Goal: Find specific page/section: Find specific page/section

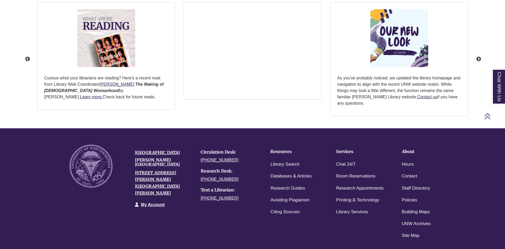
scroll to position [686, 0]
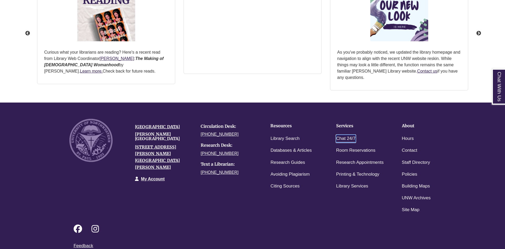
click at [351, 136] on link "Chat 24/7" at bounding box center [345, 139] width 19 height 8
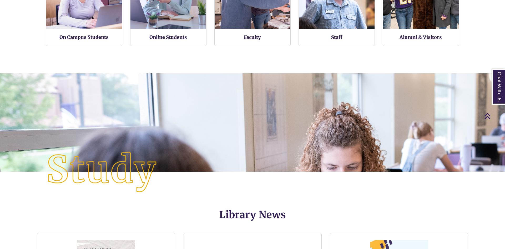
scroll to position [295, 0]
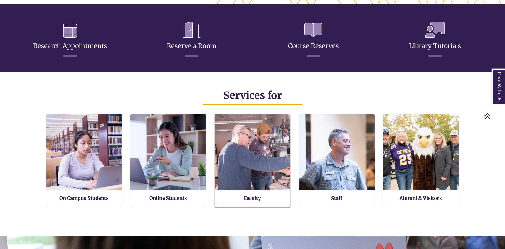
click at [264, 143] on img at bounding box center [252, 151] width 83 height 83
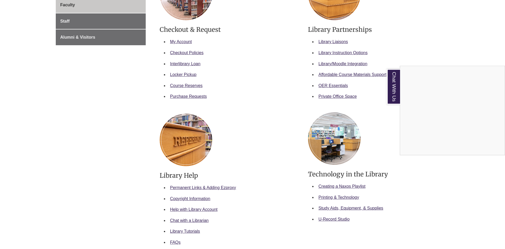
scroll to position [134, 0]
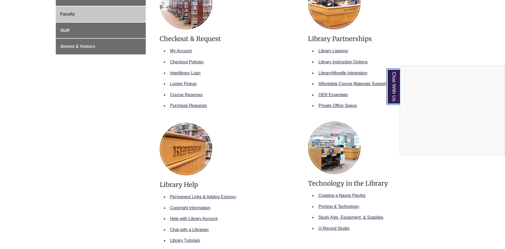
click at [395, 96] on link "Chat With Us" at bounding box center [392, 87] width 13 height 36
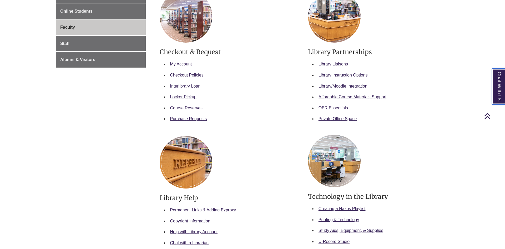
scroll to position [107, 0]
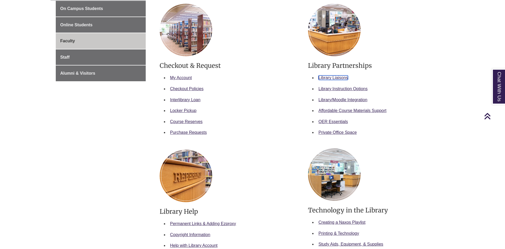
click at [335, 77] on link "Library Liaisons" at bounding box center [332, 77] width 29 height 4
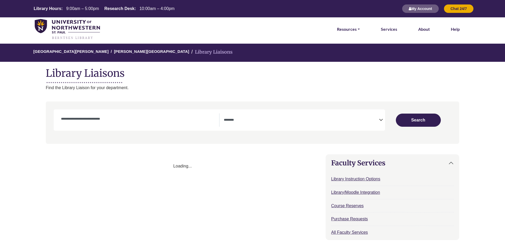
select select "Database Subject Filter"
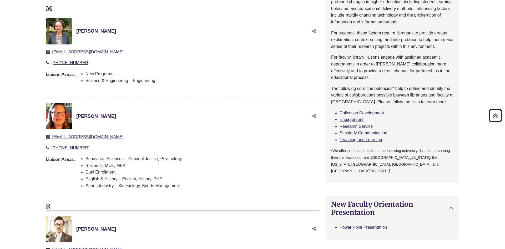
scroll to position [268, 0]
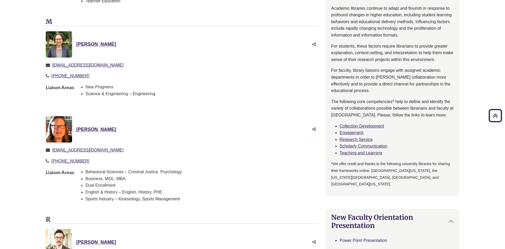
click at [373, 238] on link "Power Point Presentation" at bounding box center [363, 240] width 48 height 4
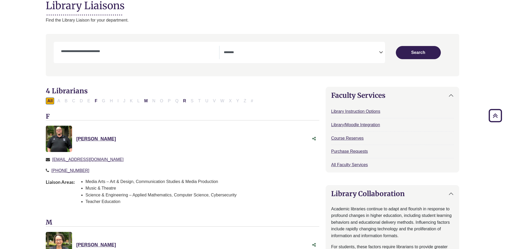
scroll to position [0, 0]
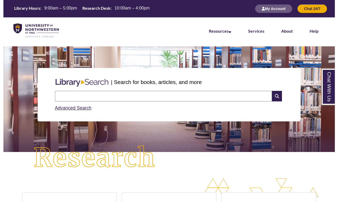
scroll to position [3, 3]
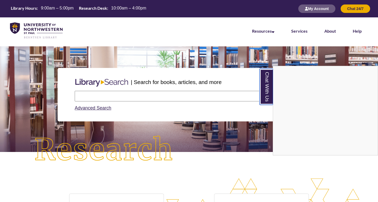
click at [267, 90] on link "Chat With Us" at bounding box center [265, 87] width 13 height 36
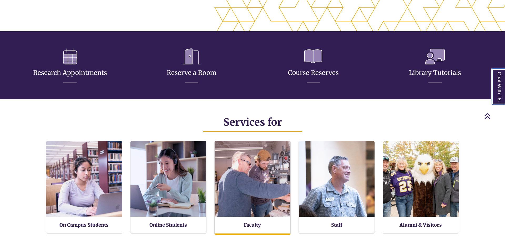
scroll to position [135, 505]
click at [251, 195] on img at bounding box center [252, 178] width 83 height 83
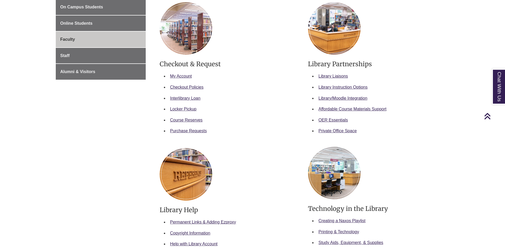
scroll to position [80, 0]
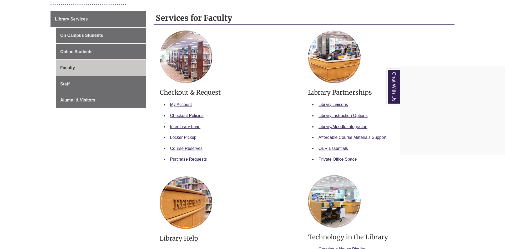
click at [337, 105] on div "Chat With Us" at bounding box center [252, 124] width 505 height 249
click at [337, 105] on link "Library Liaisons" at bounding box center [332, 104] width 29 height 4
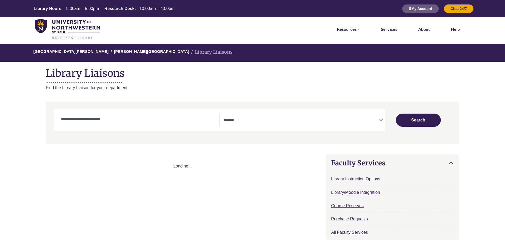
select select "Database Subject Filter"
